Goal: Use online tool/utility: Use online tool/utility

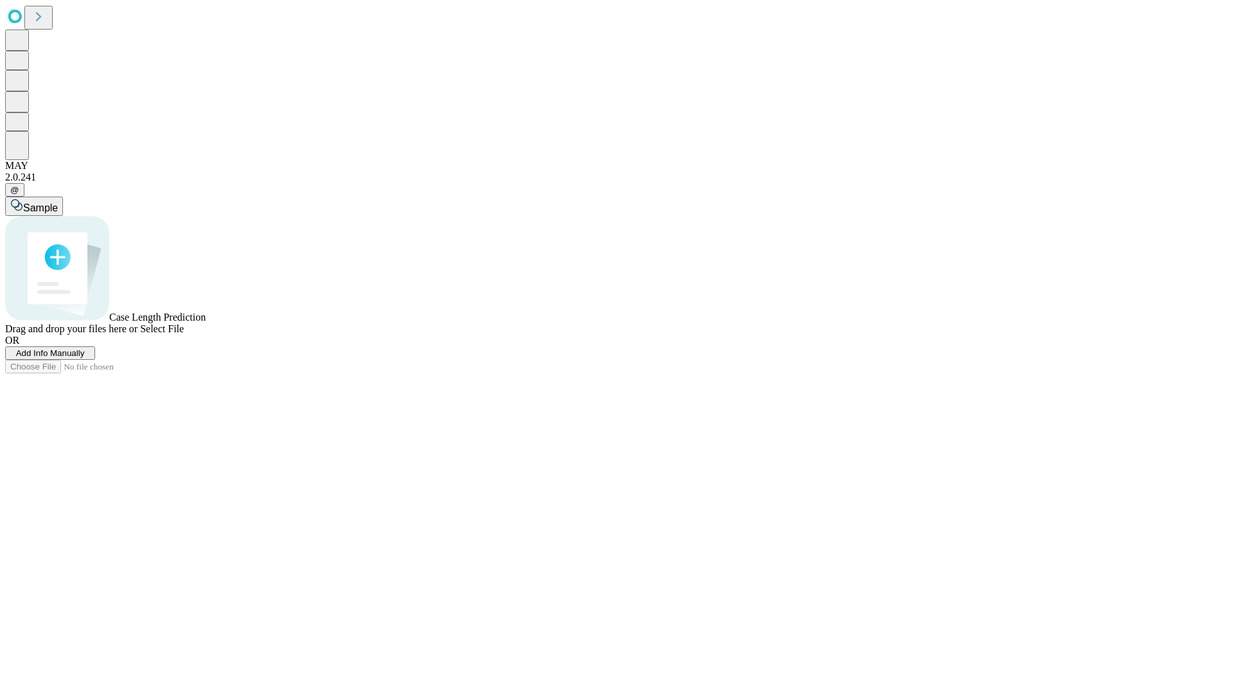
click at [85, 358] on span "Add Info Manually" at bounding box center [50, 353] width 69 height 10
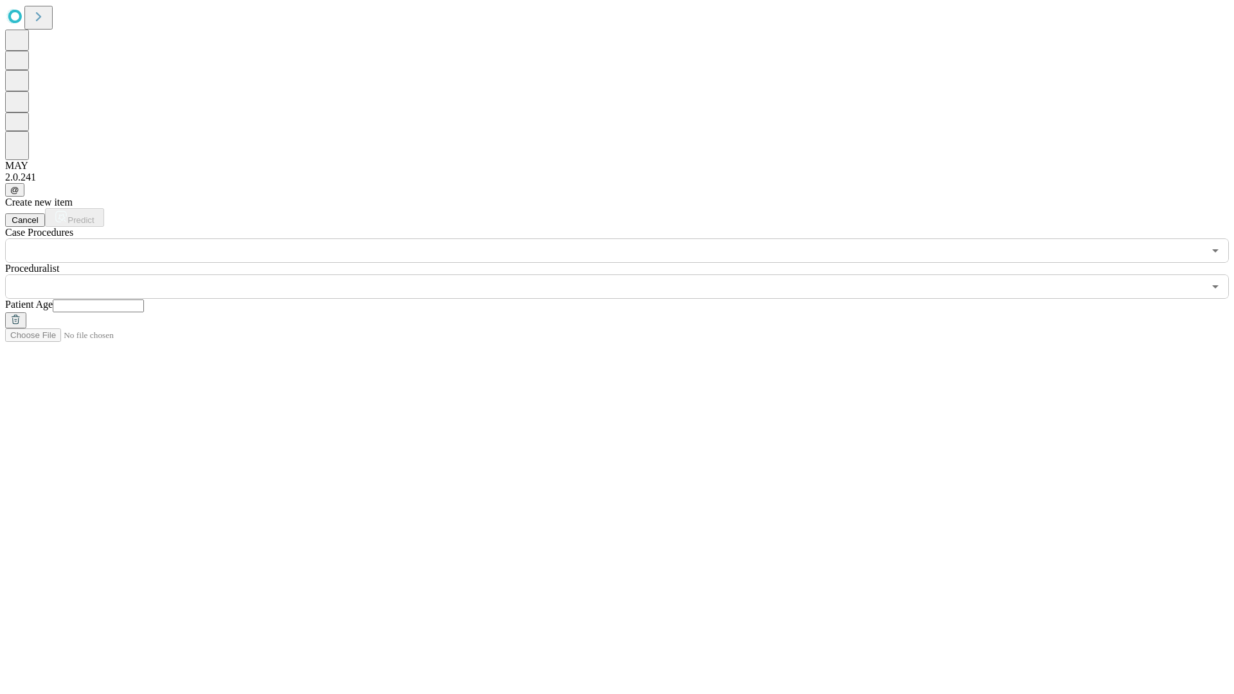
click at [144, 300] on input "text" at bounding box center [98, 306] width 91 height 13
type input "**"
click at [626, 274] on input "text" at bounding box center [604, 286] width 1199 height 24
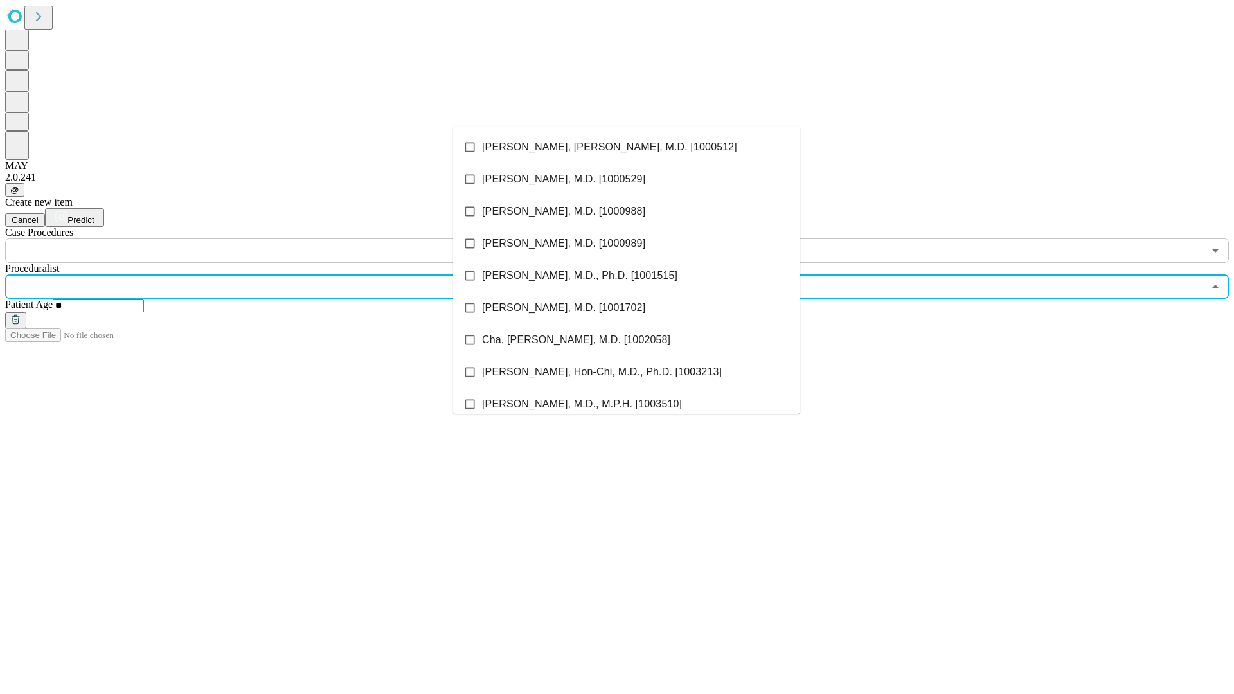
click at [627, 147] on li "[PERSON_NAME], [PERSON_NAME], M.D. [1000512]" at bounding box center [626, 147] width 347 height 32
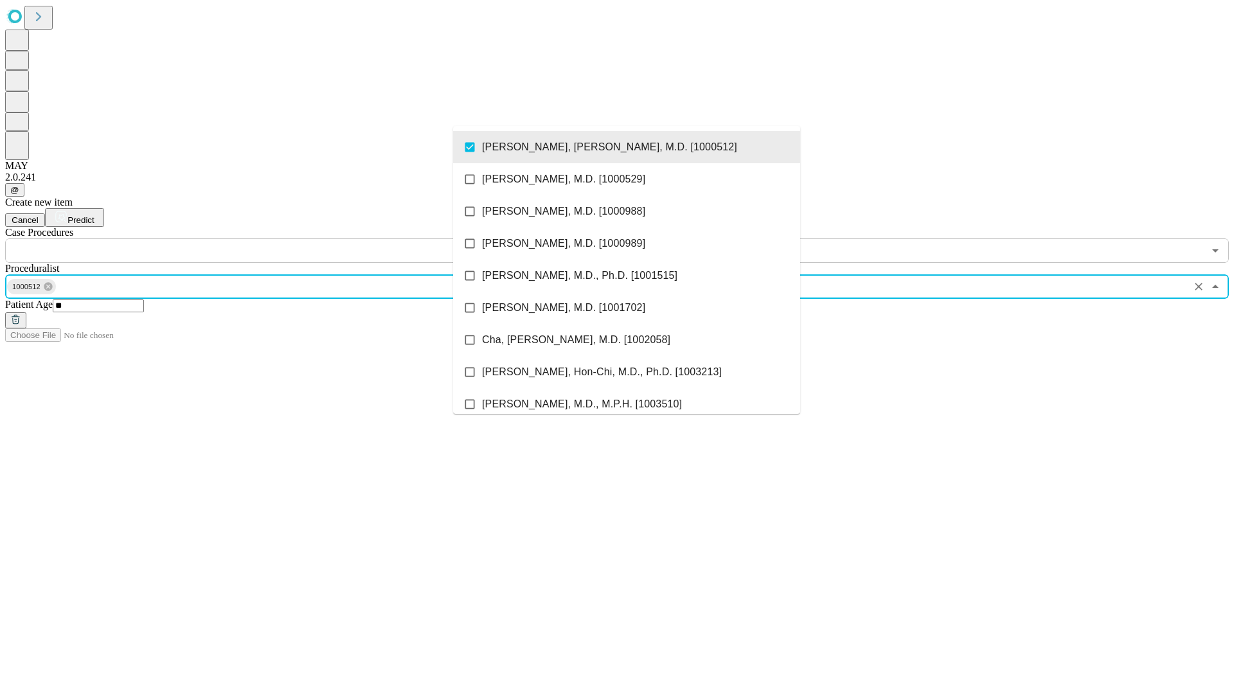
click at [270, 238] on input "text" at bounding box center [604, 250] width 1199 height 24
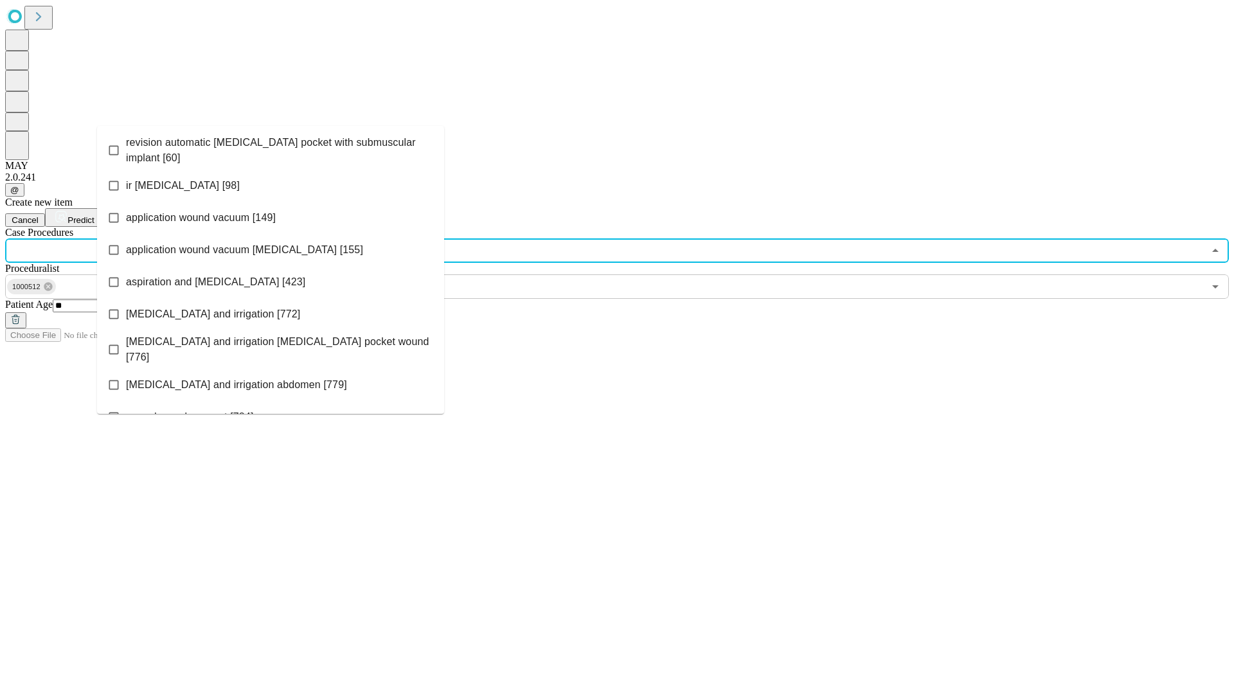
click at [271, 147] on span "revision automatic [MEDICAL_DATA] pocket with submuscular implant [60]" at bounding box center [280, 150] width 308 height 31
click at [94, 215] on span "Predict" at bounding box center [80, 220] width 26 height 10
